Goal: Register for event/course

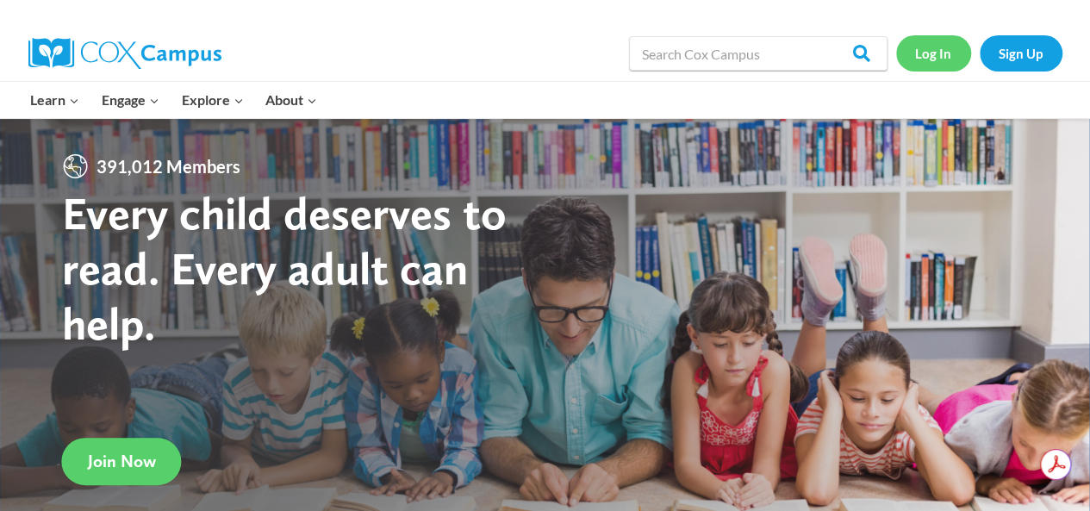
click at [940, 50] on link "Log In" at bounding box center [933, 52] width 75 height 35
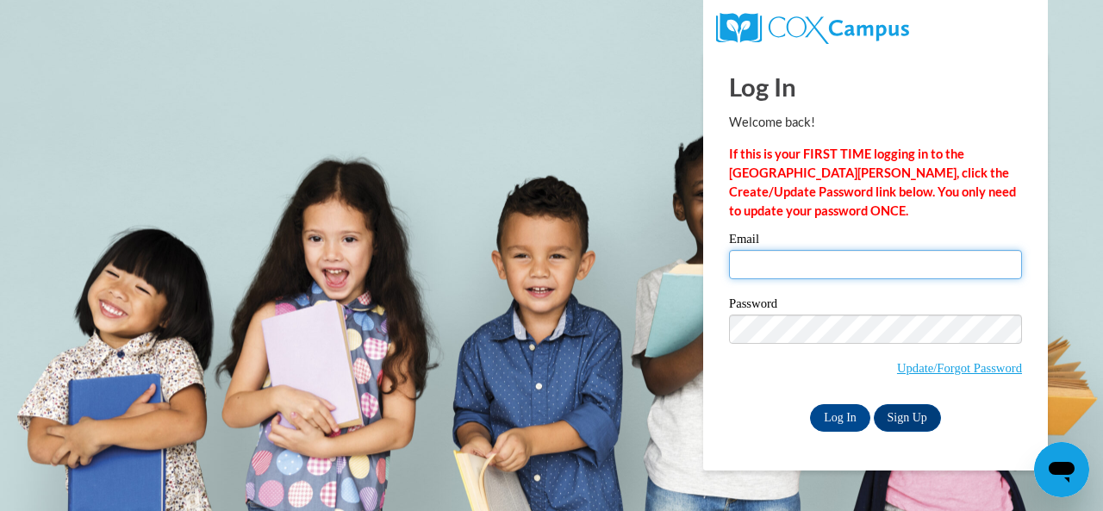
type input "TORREGANO.LAKESHA.W@MUSCOGEE.K12.GA.US"
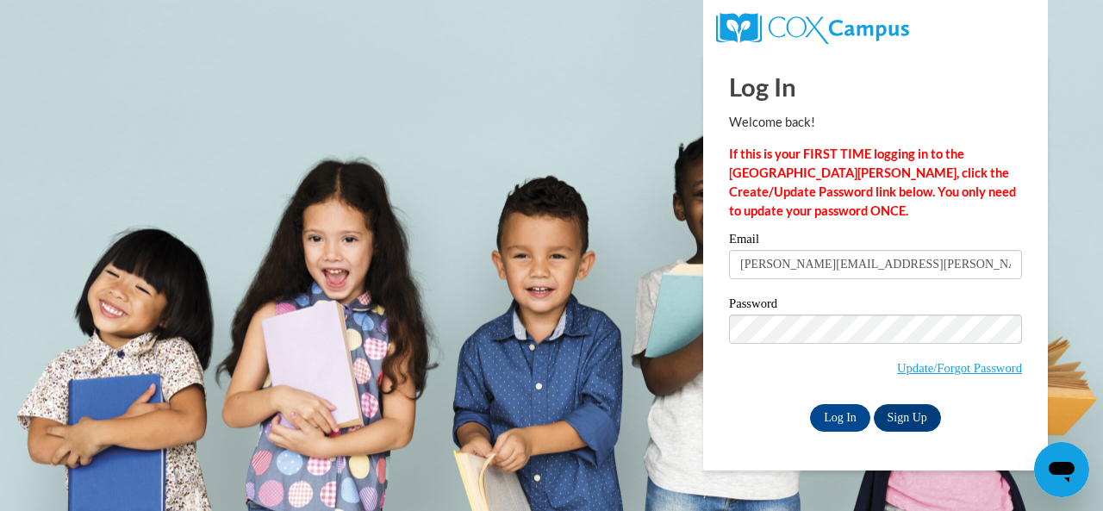
click at [779, 248] on label "Email" at bounding box center [875, 241] width 293 height 17
click at [779, 250] on input "TORREGANO.LAKESHA.W@MUSCOGEE.K12.GA.US" at bounding box center [875, 264] width 293 height 29
click at [832, 406] on input "Log In" at bounding box center [840, 418] width 60 height 28
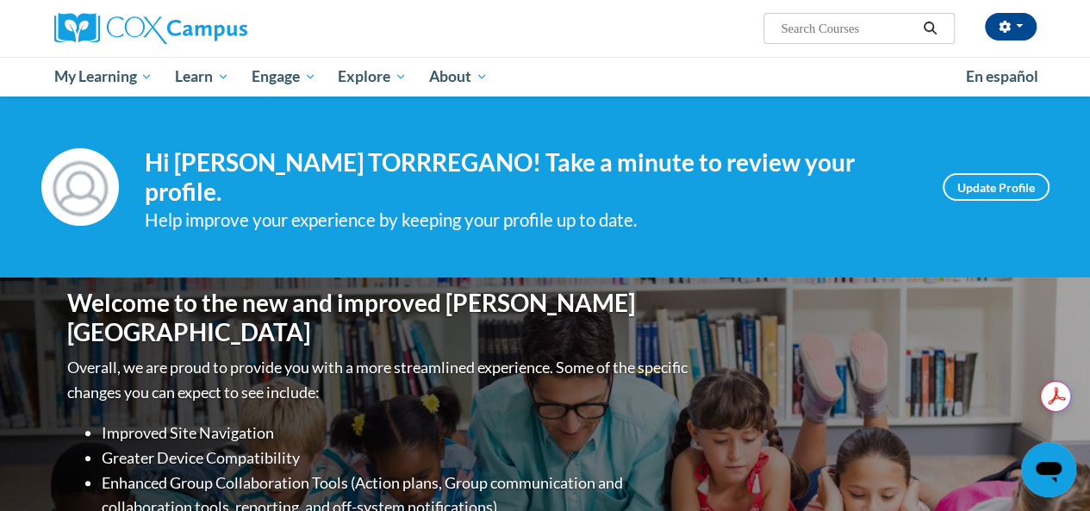
click at [829, 27] on input "Search..." at bounding box center [848, 28] width 138 height 21
type input "reading comprehension"
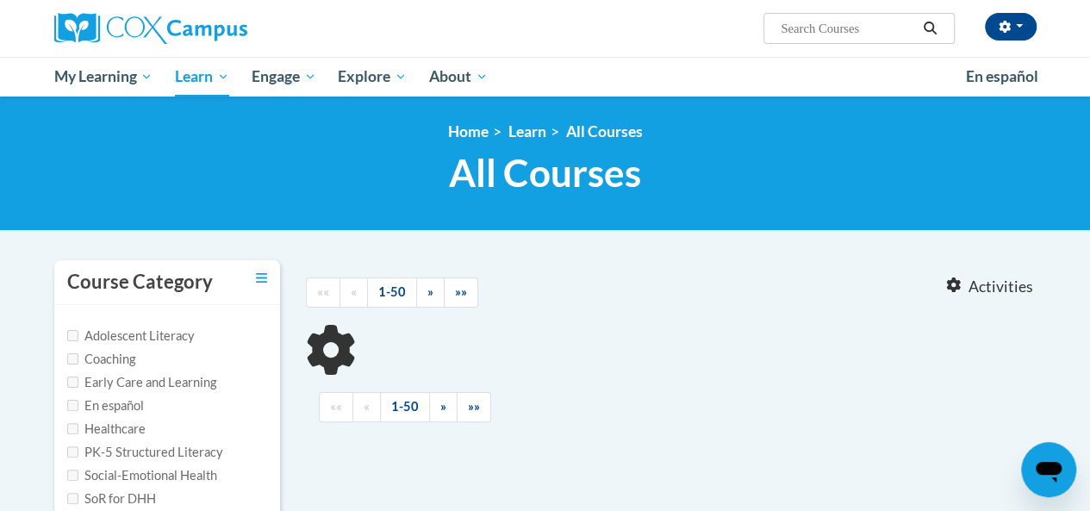
type input "reading comprehension"
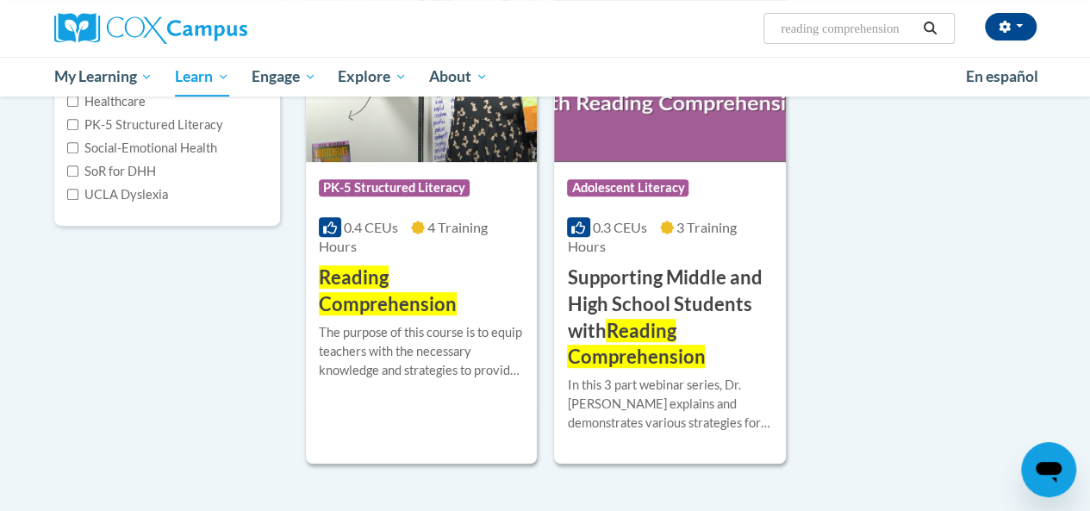
scroll to position [431, 0]
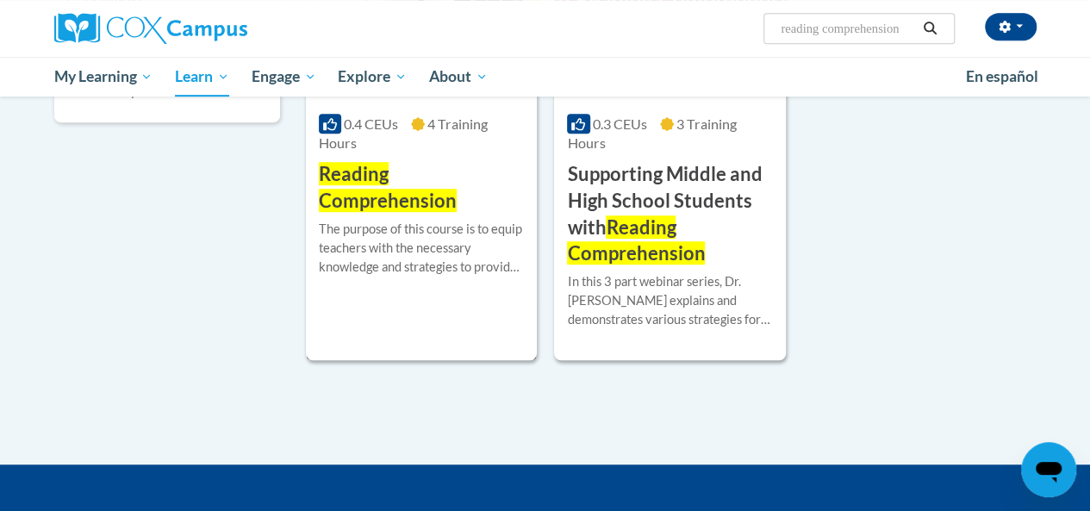
click at [383, 184] on span "Reading Comprehension" at bounding box center [388, 187] width 138 height 50
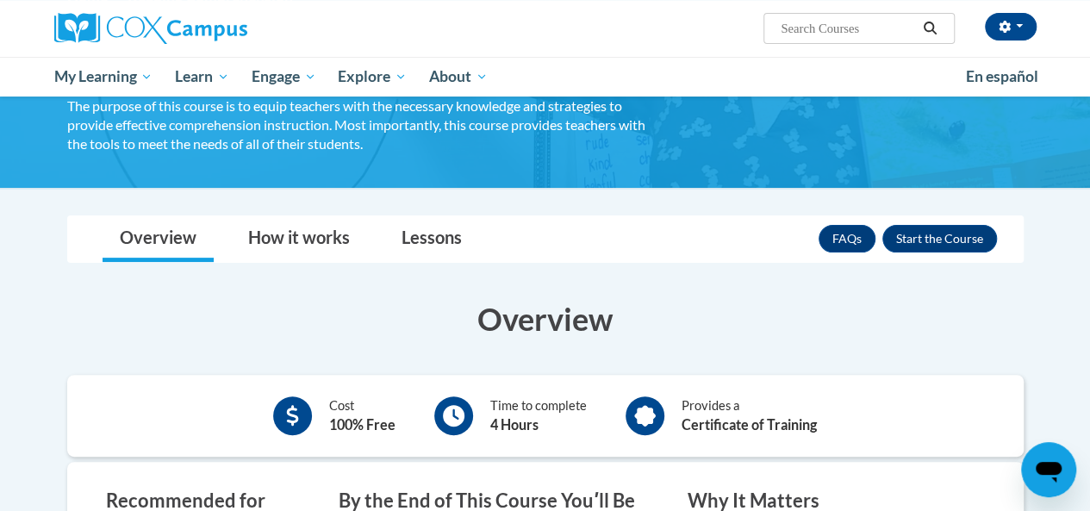
scroll to position [172, 0]
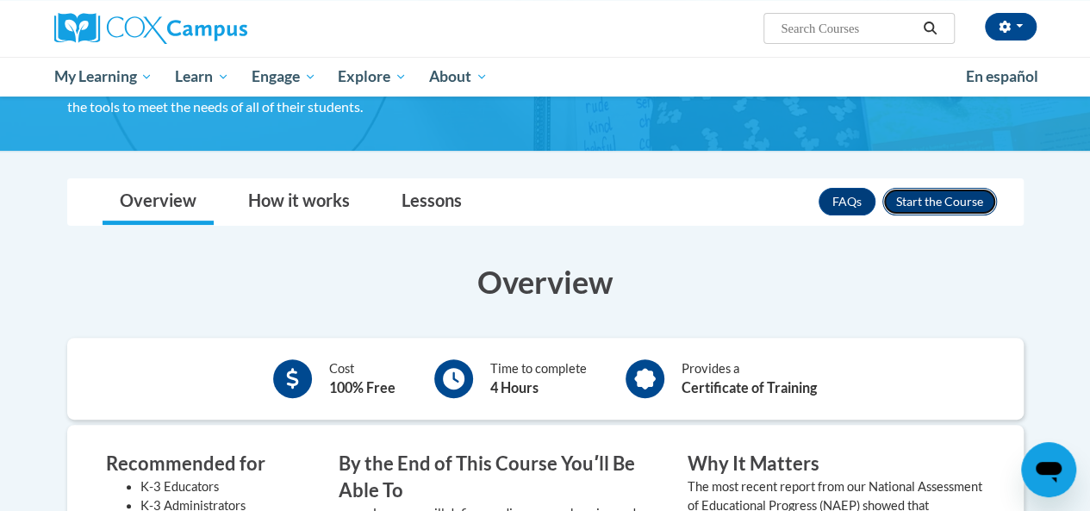
click at [909, 196] on button "Enroll" at bounding box center [939, 202] width 115 height 28
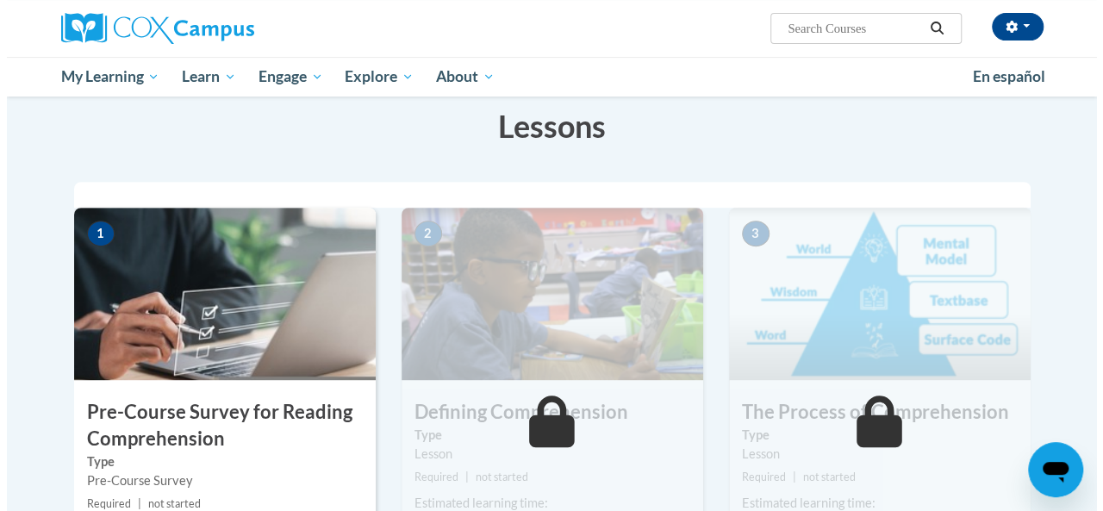
scroll to position [429, 0]
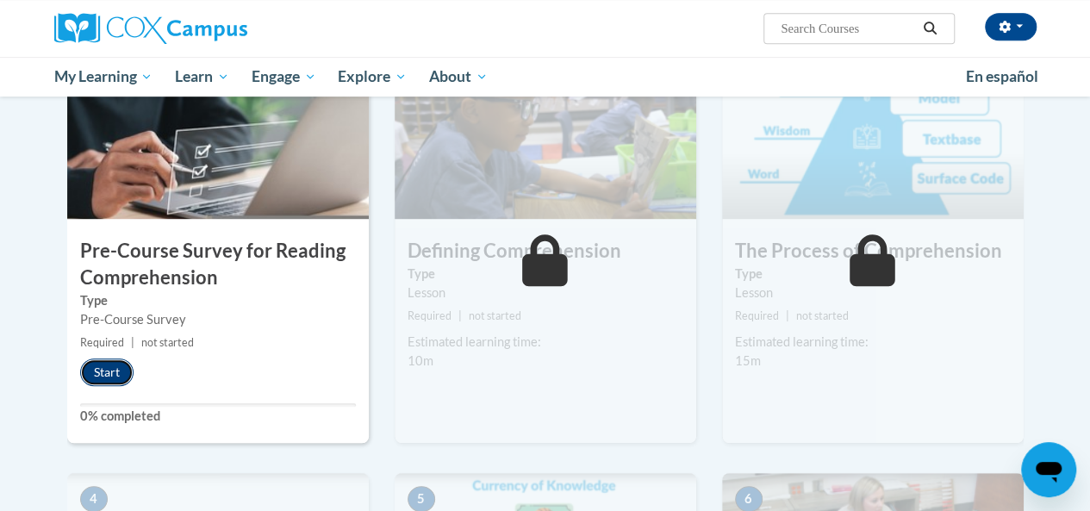
drag, startPoint x: 94, startPoint y: 369, endPoint x: 110, endPoint y: 371, distance: 16.6
click at [110, 371] on button "Start" at bounding box center [106, 372] width 53 height 28
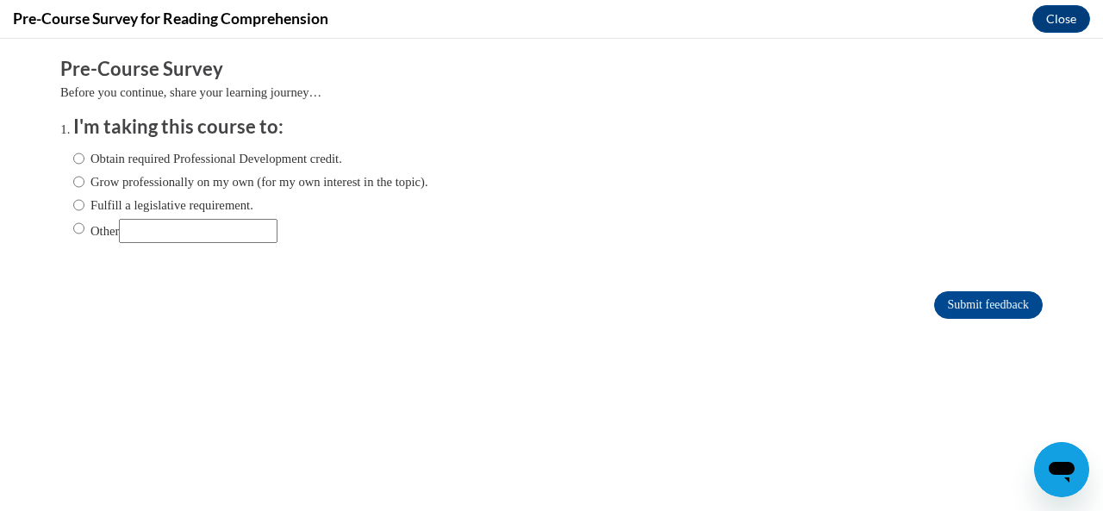
scroll to position [0, 0]
click at [109, 163] on label "Obtain required Professional Development credit." at bounding box center [207, 158] width 269 height 19
click at [84, 163] on input "Obtain required Professional Development credit." at bounding box center [78, 158] width 11 height 19
radio input "true"
drag, startPoint x: 961, startPoint y: 302, endPoint x: 972, endPoint y: 302, distance: 10.3
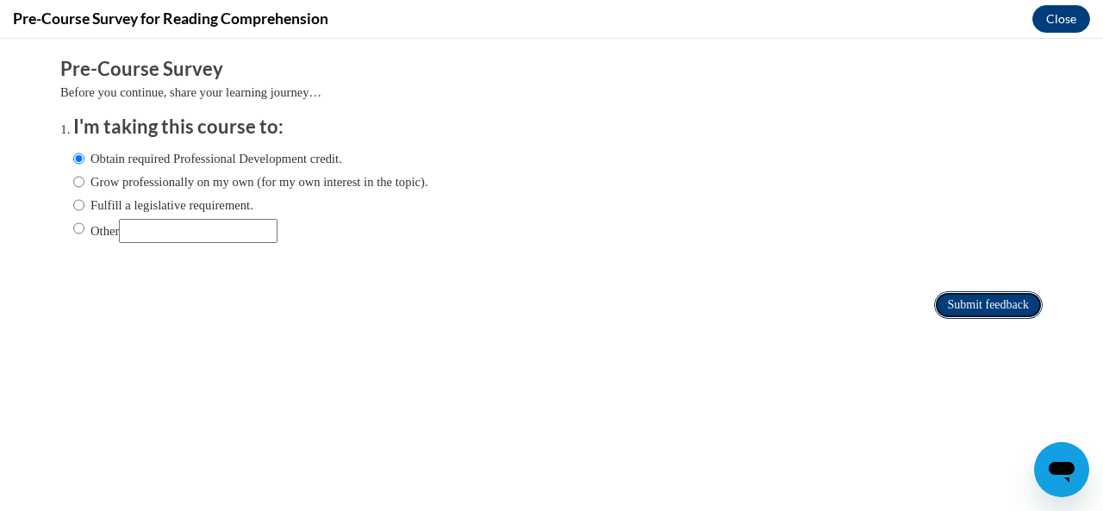
click at [961, 301] on input "Submit feedback" at bounding box center [988, 305] width 109 height 28
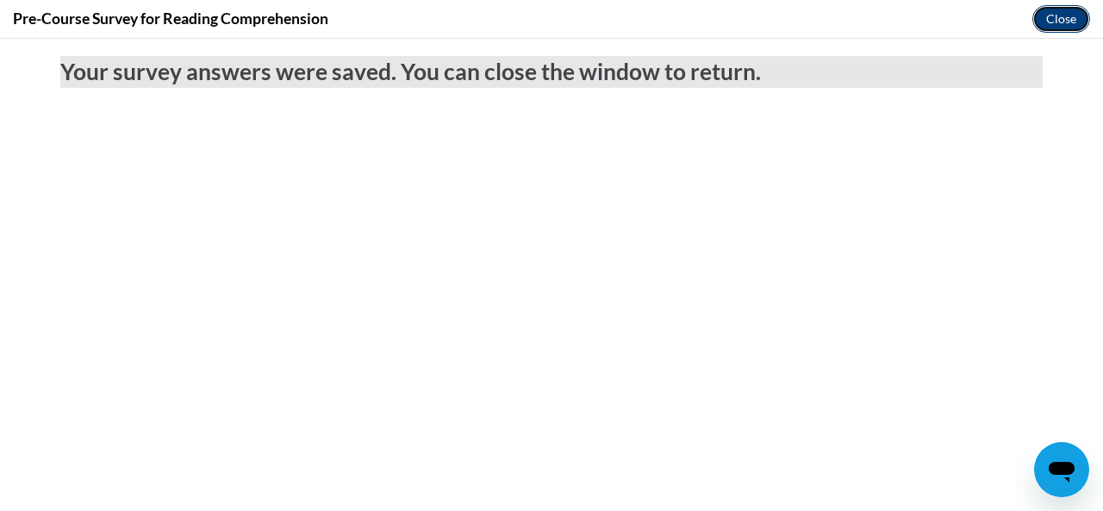
click at [1058, 11] on button "Close" at bounding box center [1061, 19] width 58 height 28
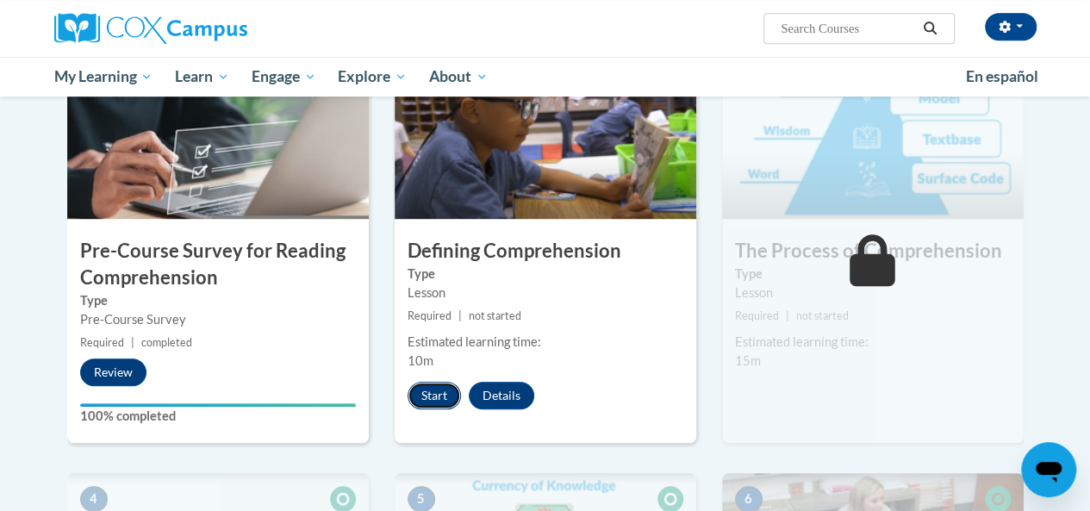
click at [421, 389] on button "Start" at bounding box center [433, 396] width 53 height 28
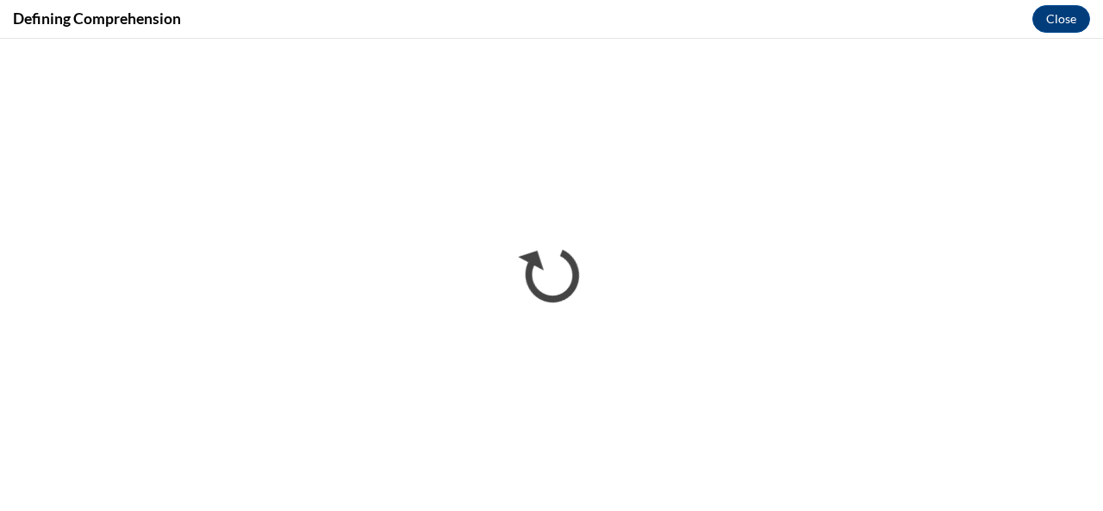
click at [1032, 15] on div "Defining Comprehension Close" at bounding box center [551, 19] width 1103 height 39
click at [1063, 11] on button "Close" at bounding box center [1061, 19] width 58 height 28
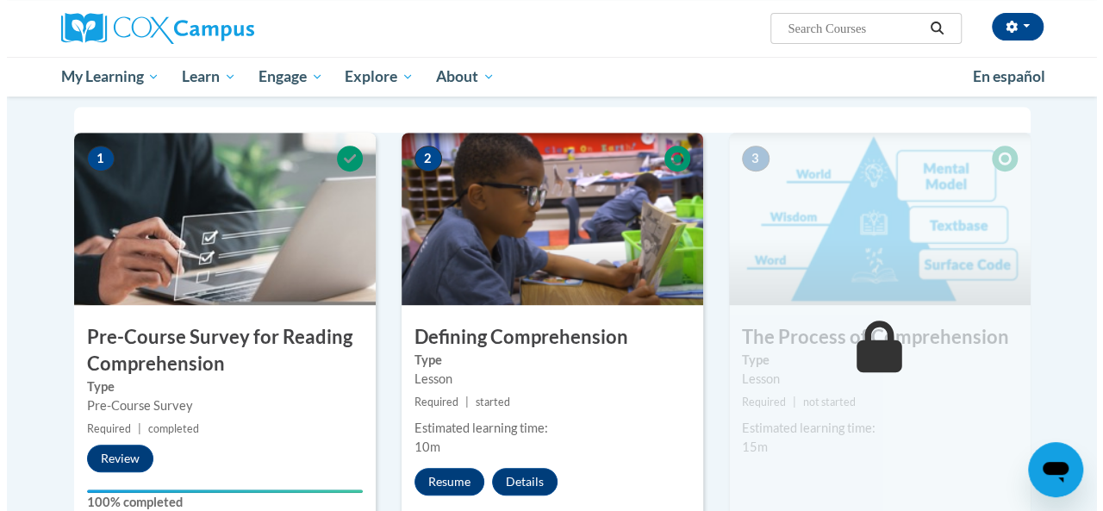
scroll to position [429, 0]
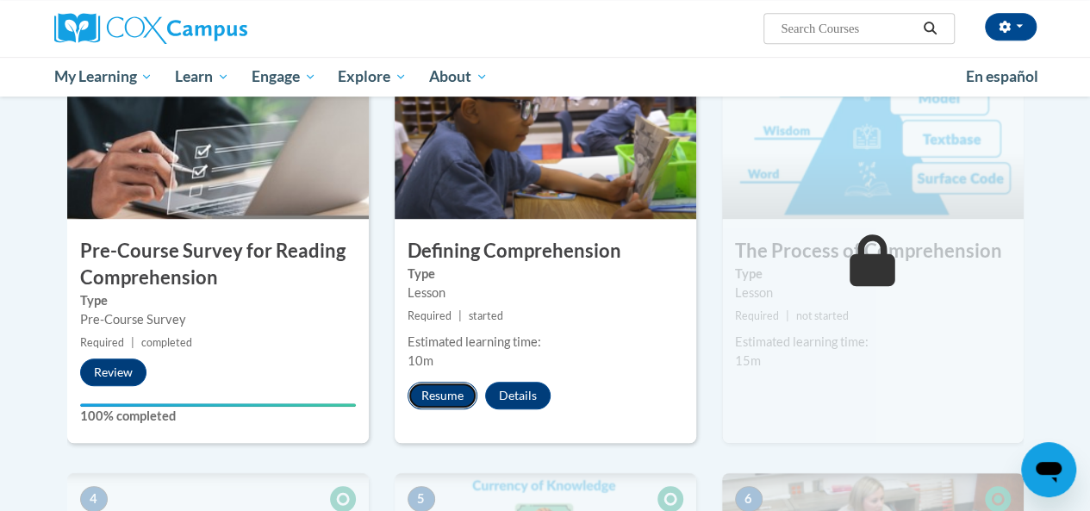
click at [427, 386] on button "Resume" at bounding box center [442, 396] width 70 height 28
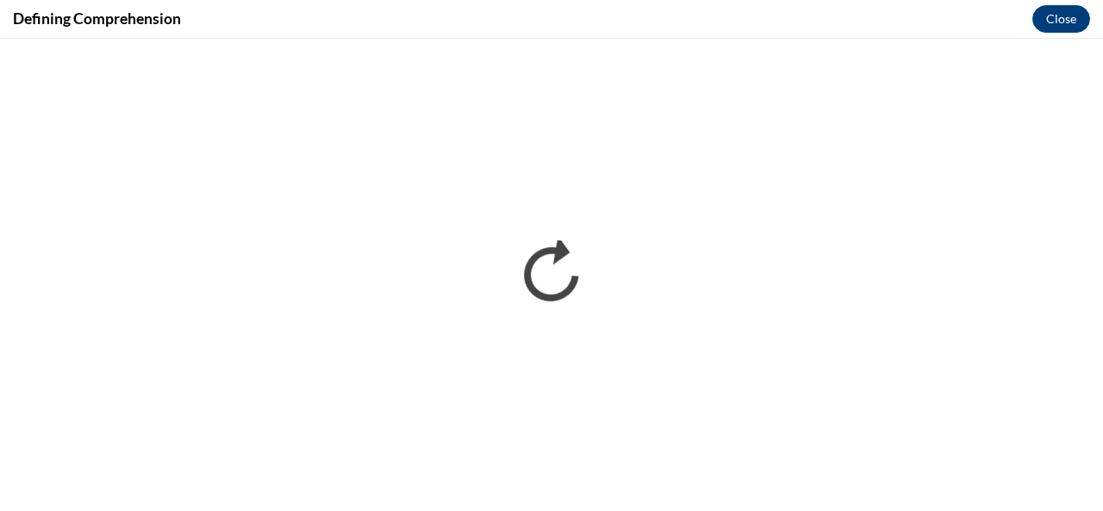
scroll to position [0, 0]
click at [1054, 12] on button "Close" at bounding box center [1061, 19] width 58 height 28
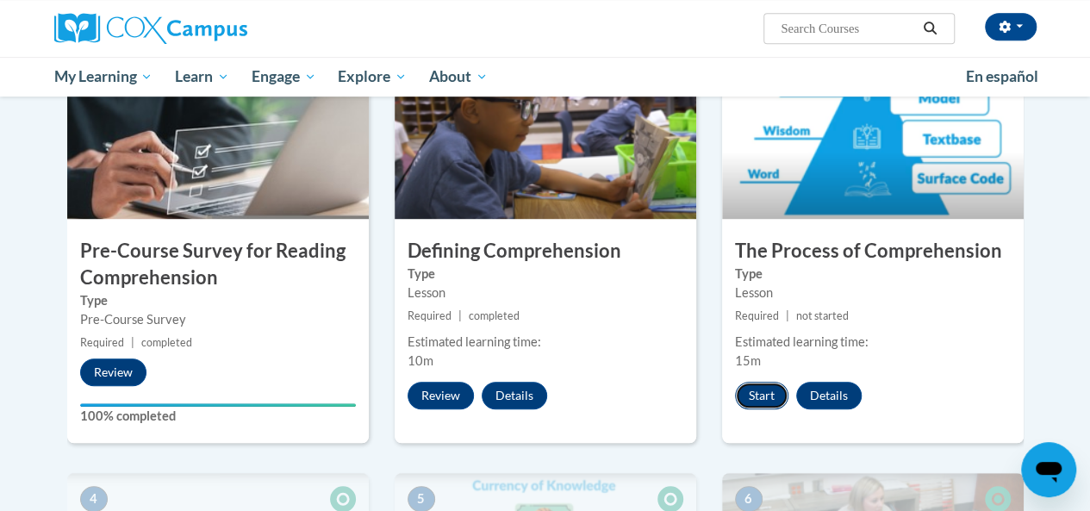
click at [754, 389] on button "Start" at bounding box center [761, 396] width 53 height 28
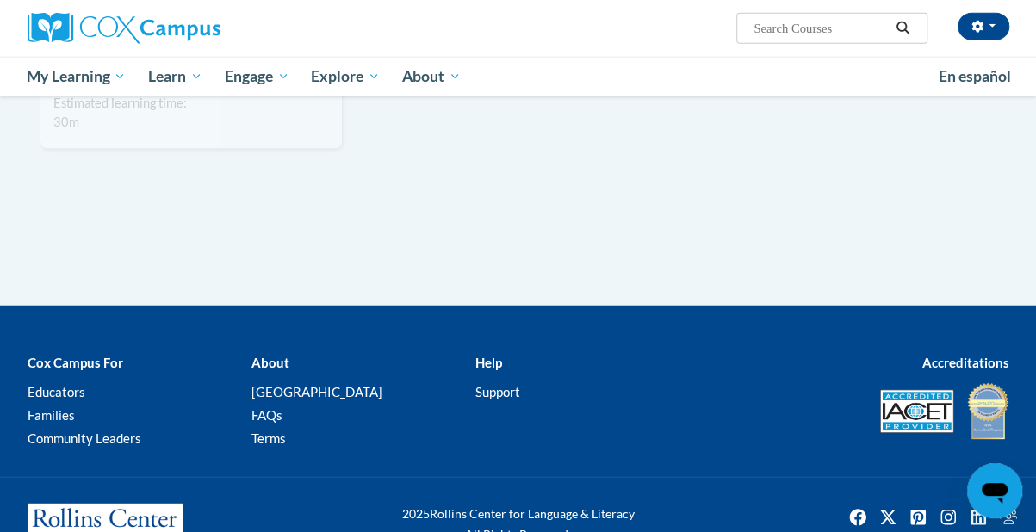
scroll to position [2071, 0]
